Goal: Information Seeking & Learning: Learn about a topic

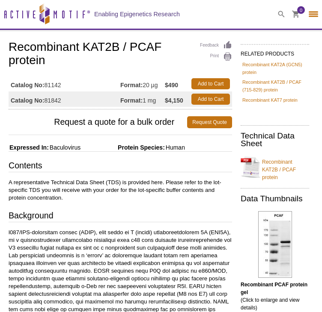
select select "[GEOGRAPHIC_DATA]"
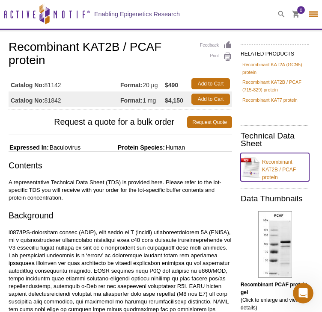
click at [282, 171] on link "Recombinant KAT2B / PCAF protein" at bounding box center [274, 167] width 68 height 28
click at [130, 4] on div "Enabling Epigenetics Research" at bounding box center [137, 14] width 86 height 29
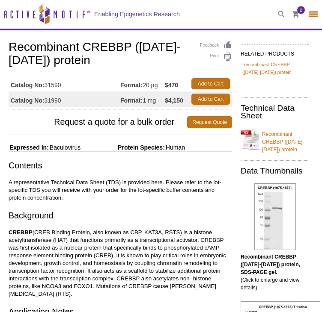
select select "[GEOGRAPHIC_DATA]"
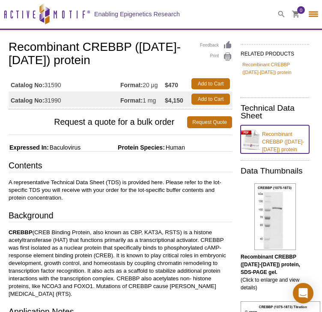
click at [281, 147] on link "Recombinant CREBBP (1075-1873) protein" at bounding box center [274, 139] width 68 height 28
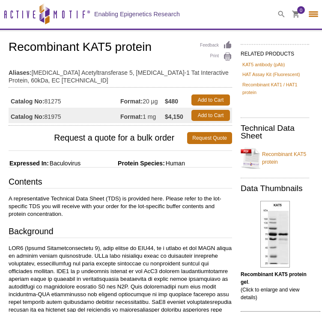
select select "[GEOGRAPHIC_DATA]"
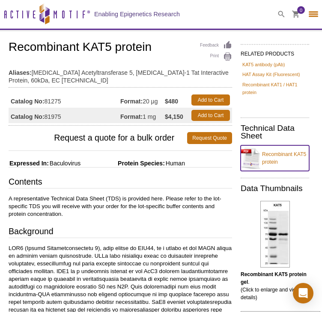
click at [266, 155] on link "Recombinant KAT5 protein" at bounding box center [274, 158] width 68 height 26
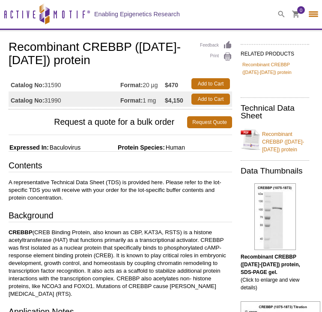
select select "[GEOGRAPHIC_DATA]"
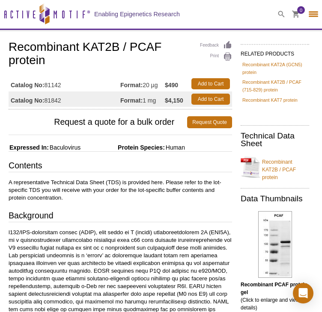
select select "[GEOGRAPHIC_DATA]"
